Goal: Information Seeking & Learning: Understand process/instructions

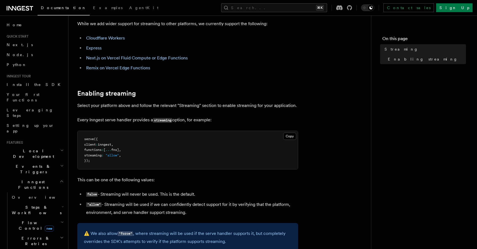
scroll to position [50, 0]
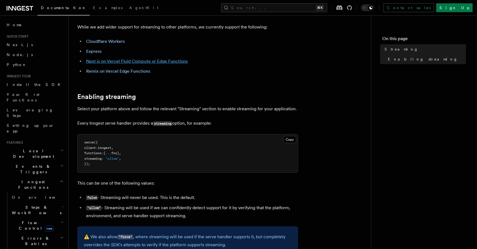
click at [148, 61] on link "Next.js on Vercel Fluid Compute or Edge Functions" at bounding box center [137, 61] width 102 height 5
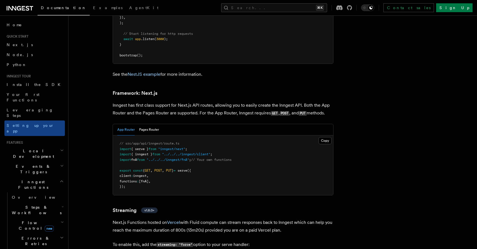
scroll to position [3380, 0]
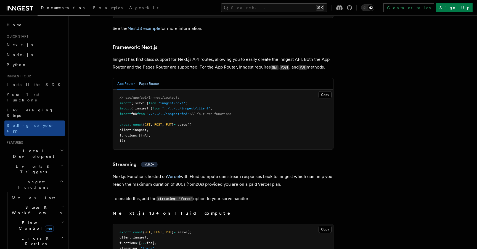
click at [152, 78] on button "Pages Router" at bounding box center [149, 83] width 20 height 11
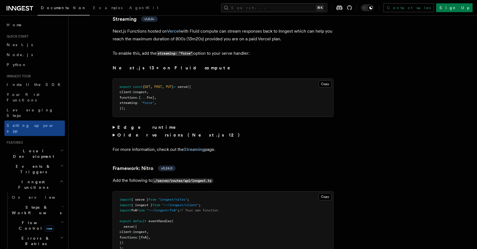
scroll to position [3527, 0]
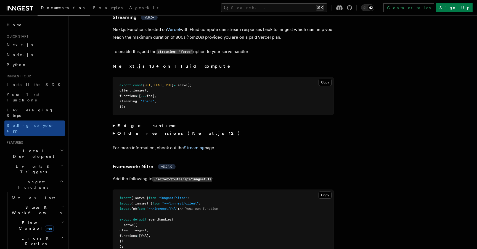
click at [114, 130] on summary "Older versions (Next.js 12)" at bounding box center [223, 134] width 221 height 8
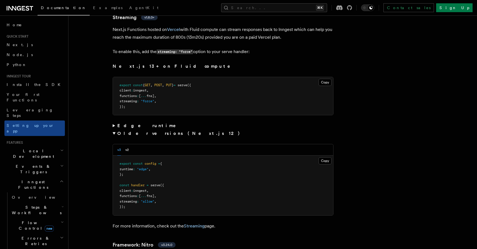
click at [122, 156] on pre "export const config = { runtime : "edge" , }; const handler = serve ({ client :…" at bounding box center [223, 186] width 220 height 60
click at [118, 123] on strong "Edge runtime" at bounding box center [150, 125] width 66 height 5
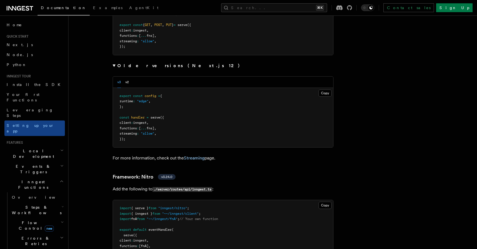
scroll to position [3709, 0]
